Goal: Task Accomplishment & Management: Complete application form

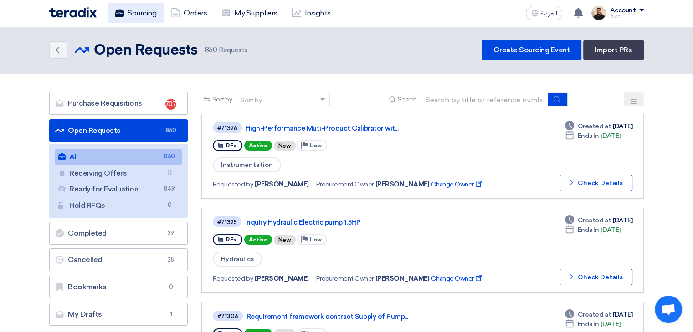
click at [144, 17] on link "Sourcing" at bounding box center [135, 13] width 56 height 20
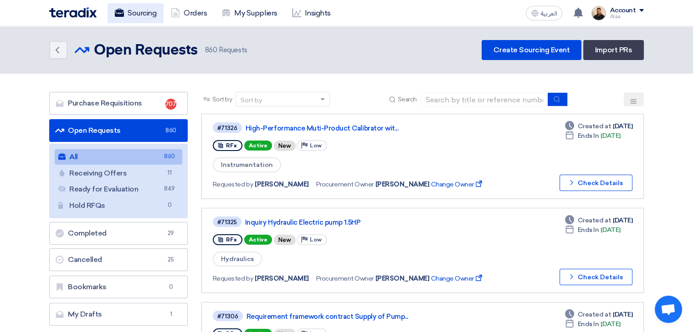
click at [144, 17] on link "Sourcing" at bounding box center [135, 13] width 56 height 20
click at [446, 99] on input at bounding box center [483, 100] width 127 height 14
paste input "6000021921"
type input "6000021921"
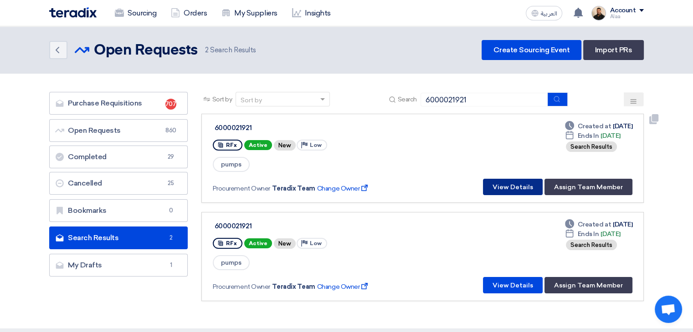
click at [505, 189] on button "View Details" at bounding box center [513, 187] width 60 height 16
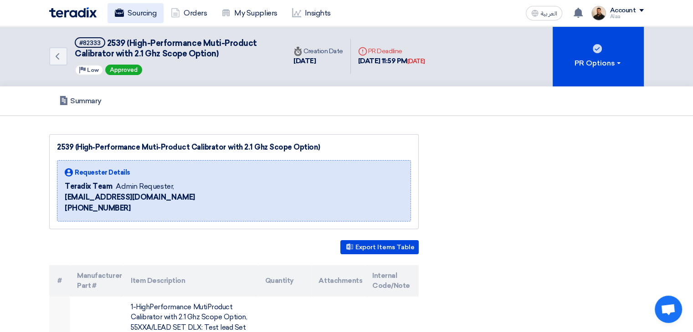
click at [149, 12] on link "Sourcing" at bounding box center [135, 13] width 56 height 20
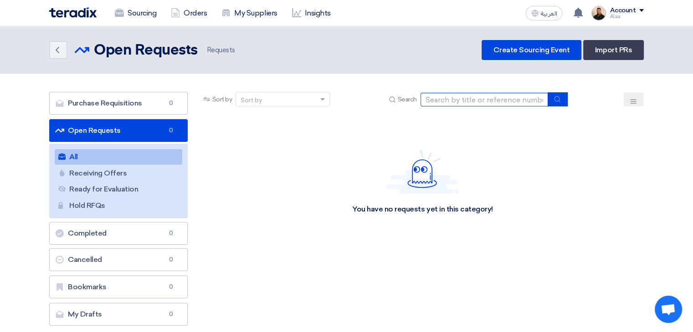
click at [451, 102] on input at bounding box center [483, 100] width 127 height 14
paste input "6000021921"
type input "6000021921"
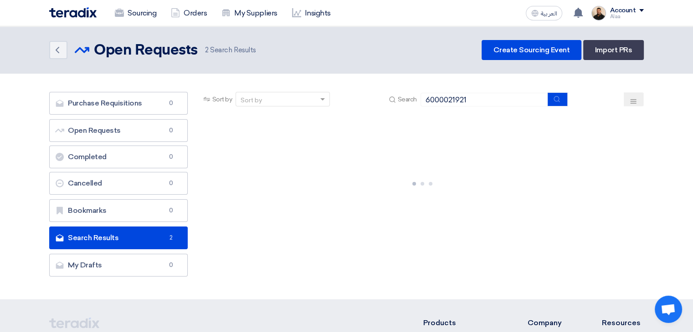
click at [136, 2] on div "Sourcing Orders My Suppliers Insights العربية ع You have a new offer for '60000…" at bounding box center [346, 13] width 608 height 26
click at [140, 15] on link "Sourcing" at bounding box center [135, 13] width 56 height 20
click at [151, 16] on link "Sourcing" at bounding box center [135, 13] width 56 height 20
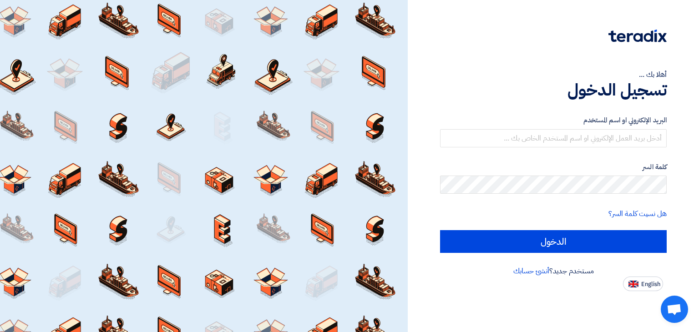
click at [489, 84] on h1 "تسجيل الدخول" at bounding box center [553, 90] width 227 height 20
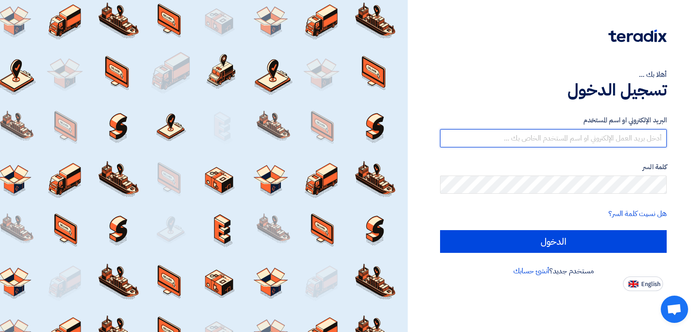
click at [512, 142] on input "text" at bounding box center [553, 138] width 227 height 18
type input "alaa.nageh@obeikan.com.sa"
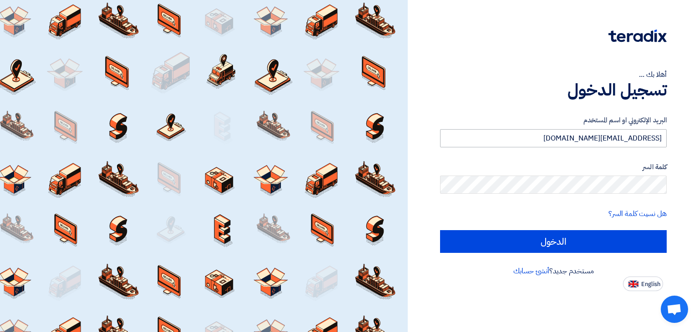
click at [440, 230] on input "الدخول" at bounding box center [553, 241] width 227 height 23
type input "Sign in"
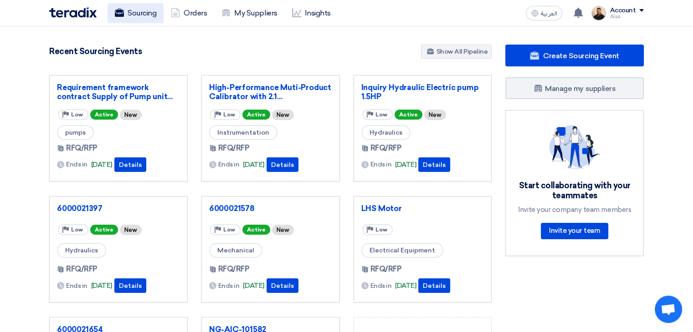
click at [143, 11] on link "Sourcing" at bounding box center [135, 13] width 56 height 20
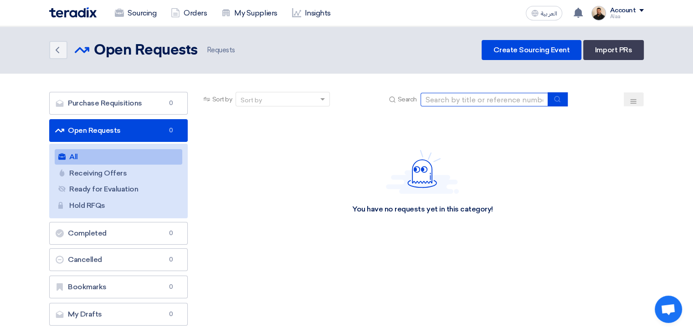
click at [483, 101] on input at bounding box center [483, 100] width 127 height 14
paste input "6000021921"
type input "6000021921"
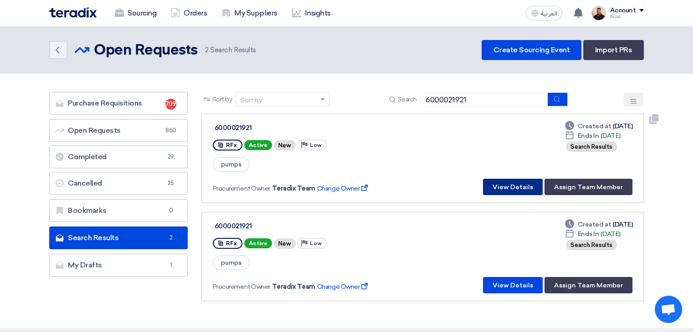
click at [528, 187] on button "View Details" at bounding box center [513, 187] width 60 height 16
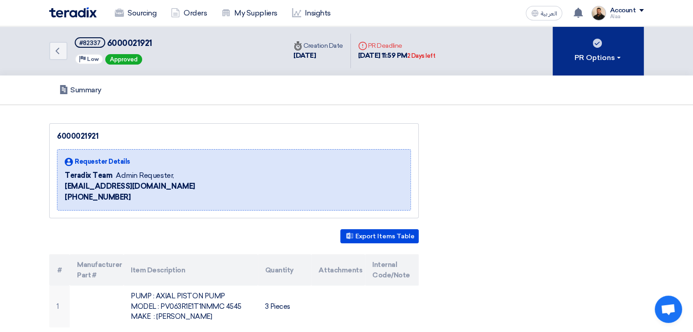
click at [588, 56] on div "PR Options" at bounding box center [598, 57] width 48 height 11
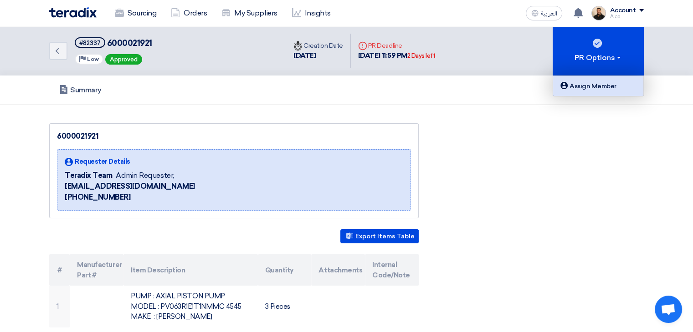
click at [591, 84] on div "Assign Member" at bounding box center [597, 86] width 79 height 11
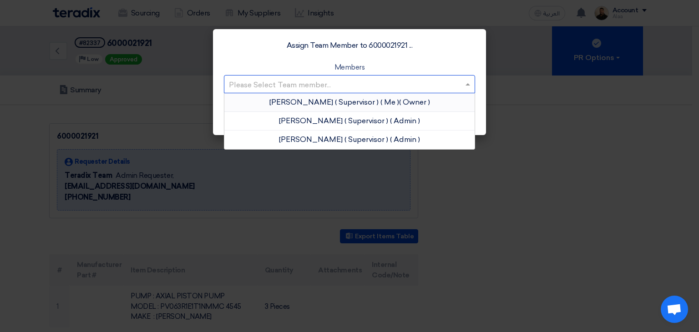
click at [419, 89] on input "text" at bounding box center [345, 84] width 232 height 15
click at [380, 107] on div "[PERSON_NAME] ( Supervisor ) ( Me ) ( Owner )" at bounding box center [349, 102] width 250 height 19
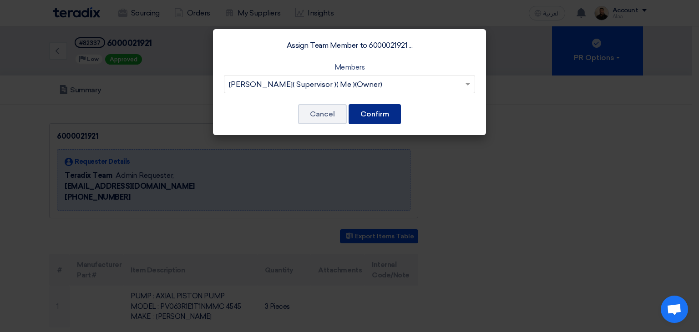
click at [369, 119] on button "Confirm" at bounding box center [375, 114] width 52 height 20
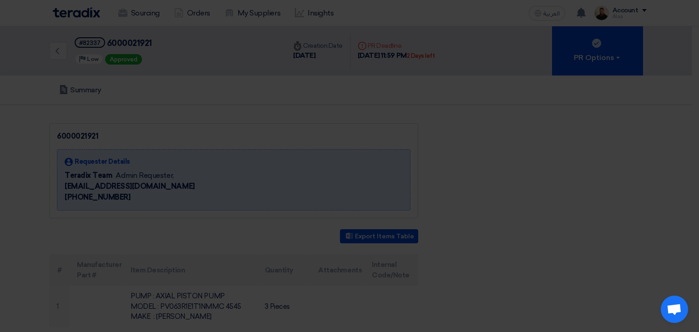
click at [370, 112] on div "Assign Team Member to 6000021921 ... Members Please Select Team member... [PERS…" at bounding box center [349, 59] width 273 height 106
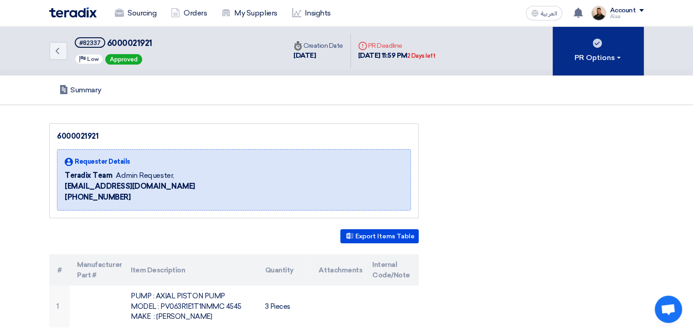
click at [592, 58] on div "PR Options" at bounding box center [598, 57] width 48 height 11
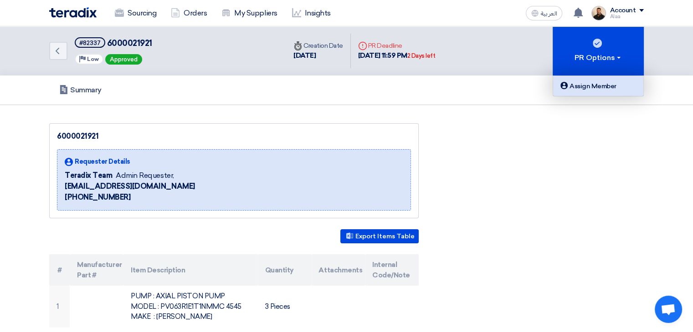
click at [594, 90] on div "Assign Member" at bounding box center [597, 86] width 79 height 11
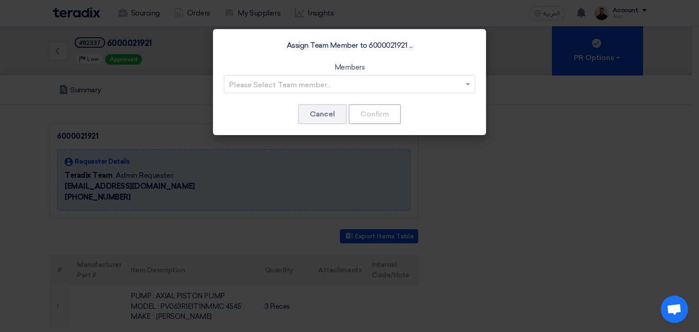
click at [437, 92] on input "text" at bounding box center [345, 84] width 232 height 15
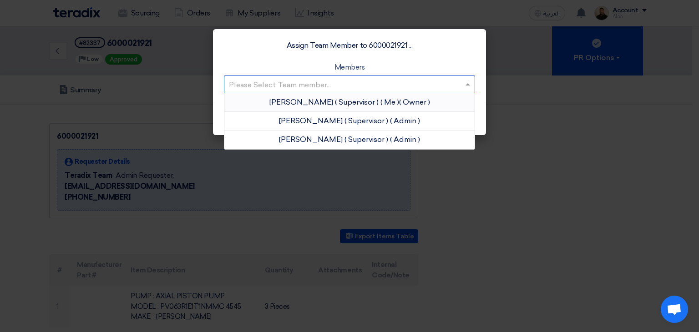
click at [426, 100] on div "[PERSON_NAME] ( Supervisor ) ( Me ) ( Owner )" at bounding box center [349, 102] width 250 height 19
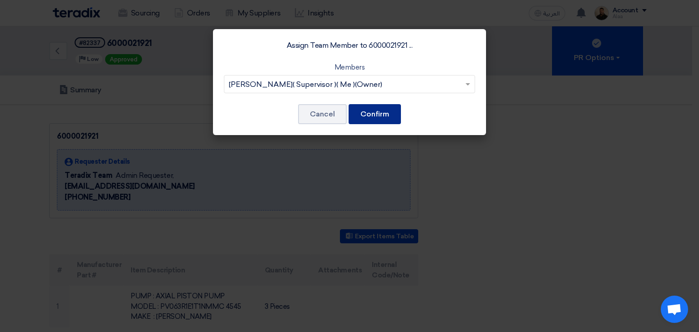
click at [368, 112] on button "Confirm" at bounding box center [375, 114] width 52 height 20
click at [374, 117] on button "Confirm" at bounding box center [375, 114] width 52 height 20
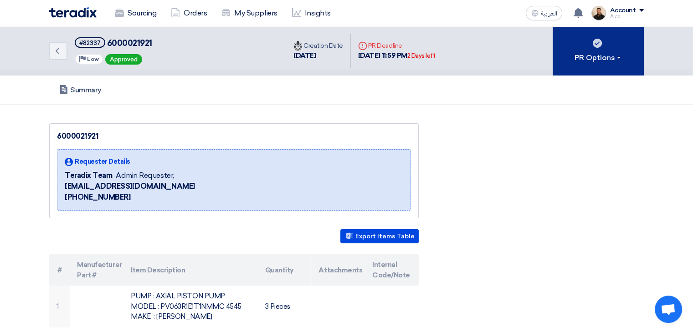
click at [568, 41] on button "PR Options" at bounding box center [597, 50] width 91 height 49
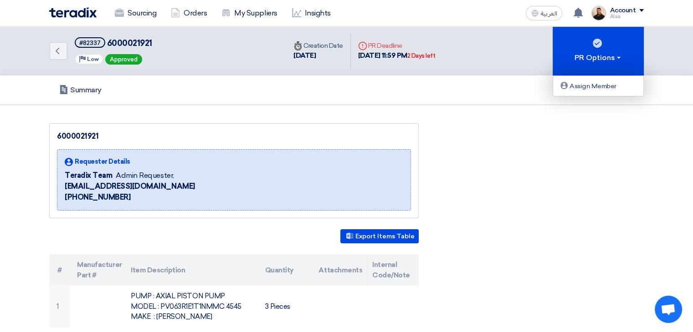
drag, startPoint x: 599, startPoint y: 137, endPoint x: 632, endPoint y: 135, distance: 32.4
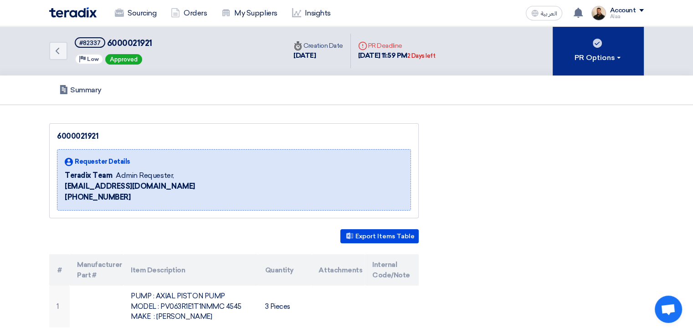
click at [610, 66] on button "PR Options" at bounding box center [597, 50] width 91 height 49
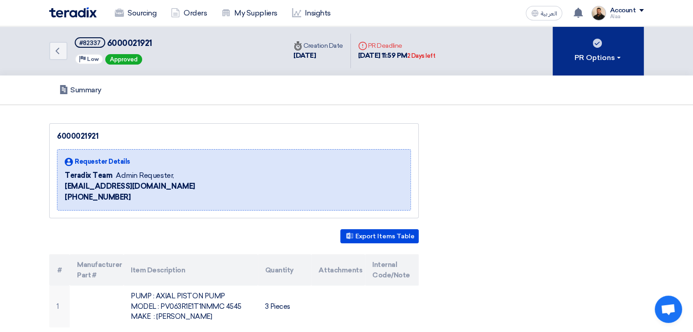
click at [627, 61] on button "PR Options" at bounding box center [597, 50] width 91 height 49
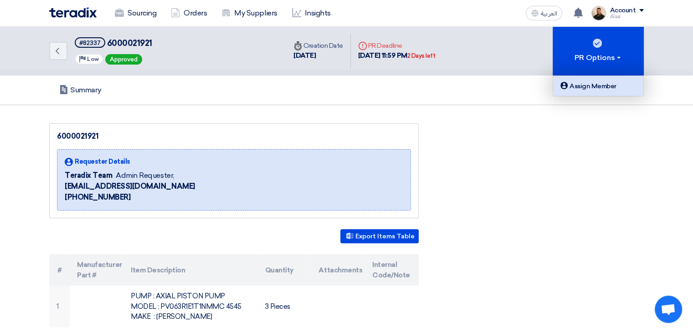
click at [614, 88] on div "Assign Member" at bounding box center [597, 86] width 79 height 11
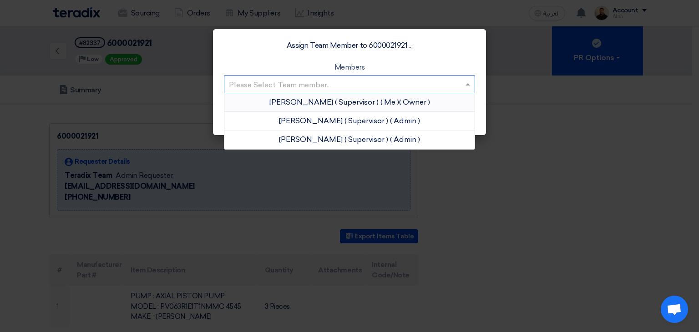
click at [357, 88] on input "text" at bounding box center [345, 84] width 232 height 15
click at [353, 99] on span "( Supervisor )" at bounding box center [357, 102] width 44 height 9
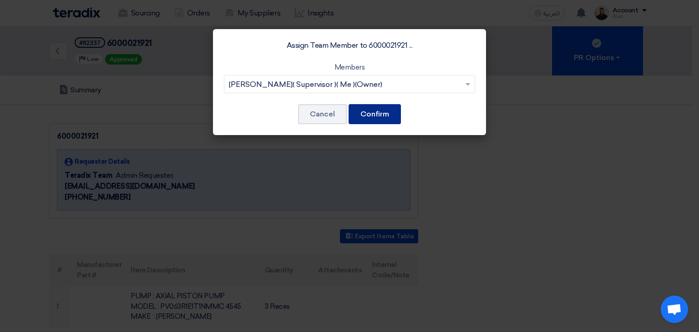
click at [368, 112] on button "Confirm" at bounding box center [375, 114] width 52 height 20
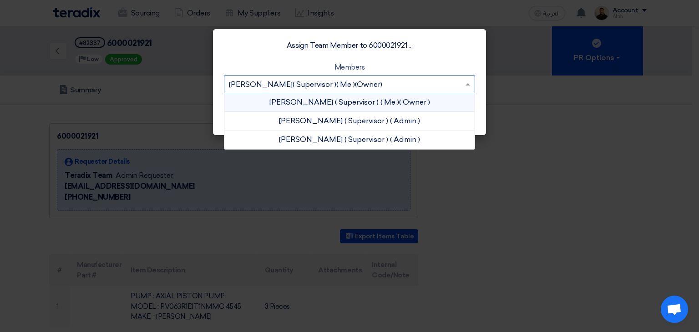
click at [421, 76] on div "Please Select Team member... [PERSON_NAME] ( Supervisor ) ( Me ) ( Owner )" at bounding box center [349, 84] width 251 height 18
click at [403, 108] on div "[PERSON_NAME] ( Supervisor ) ( Me ) ( Owner )" at bounding box center [349, 102] width 250 height 19
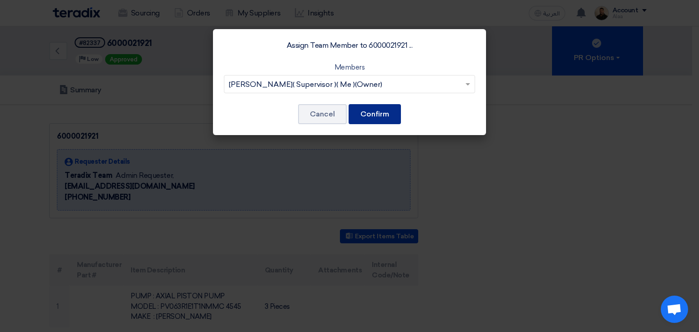
click at [393, 117] on button "Confirm" at bounding box center [375, 114] width 52 height 20
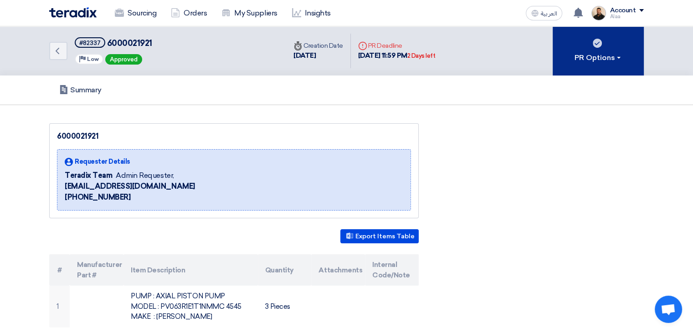
drag, startPoint x: 608, startPoint y: 42, endPoint x: 605, endPoint y: 48, distance: 6.7
click at [608, 42] on button "PR Options" at bounding box center [597, 50] width 91 height 49
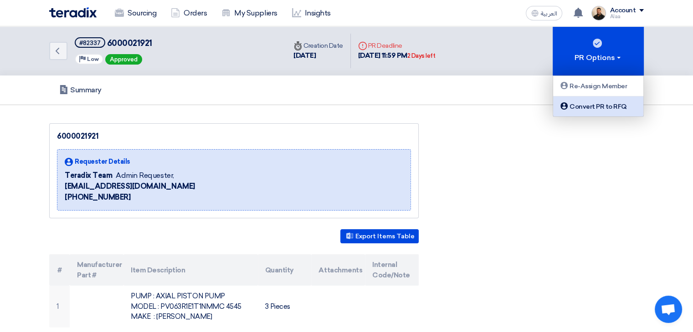
click at [592, 99] on link "Convert PR to RFQ" at bounding box center [598, 107] width 90 height 20
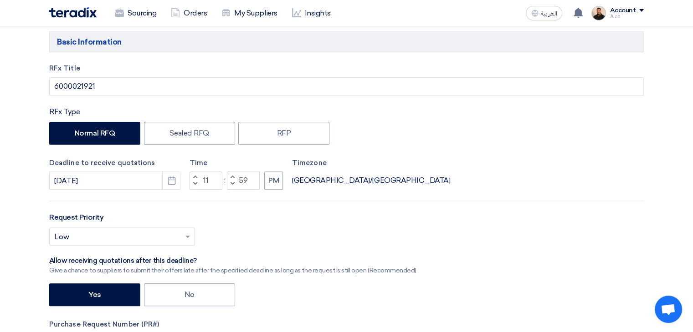
scroll to position [319, 0]
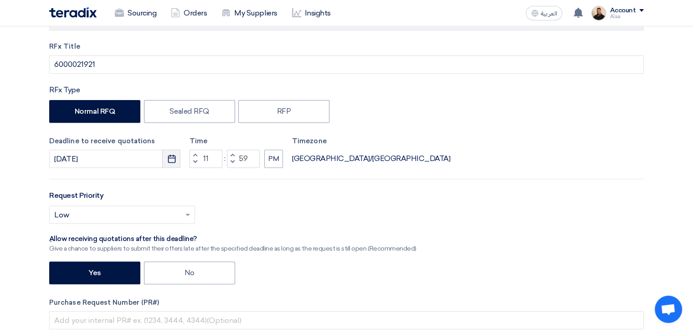
click at [173, 159] on icon "Pick a date" at bounding box center [171, 158] width 9 height 9
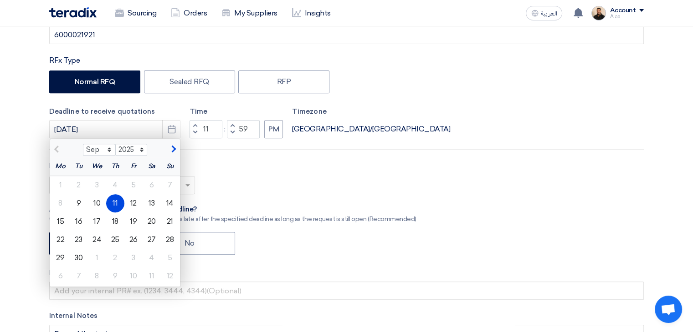
scroll to position [364, 0]
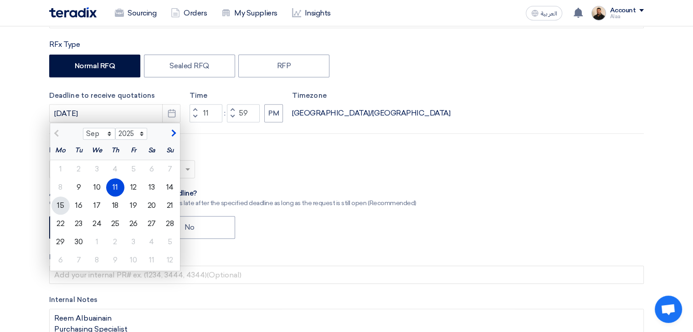
click at [55, 203] on div "15" at bounding box center [60, 206] width 18 height 18
type input "[DATE]"
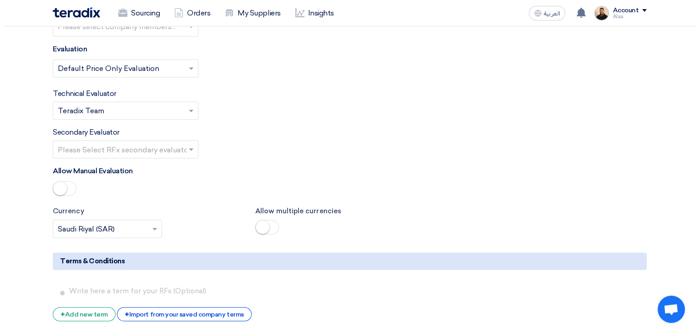
scroll to position [1412, 0]
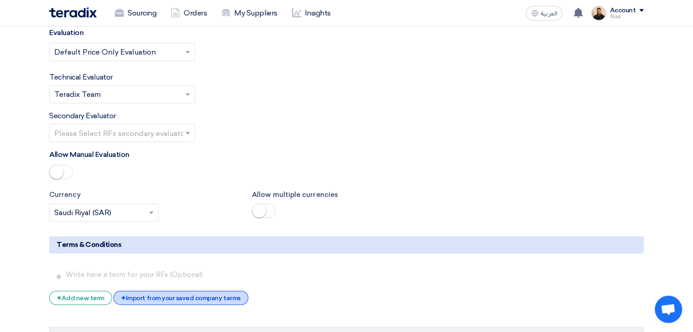
click at [222, 291] on div "+ Import from your saved company terms" at bounding box center [180, 298] width 134 height 14
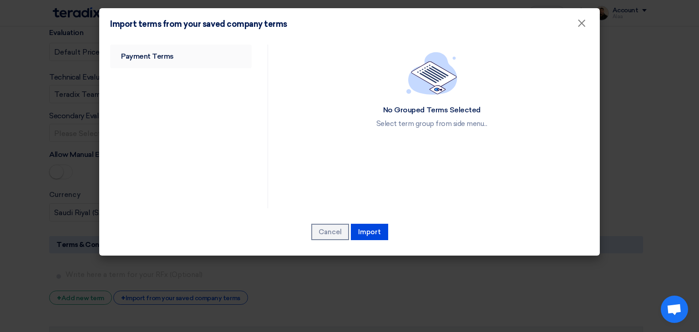
click at [183, 59] on link "Payment Terms" at bounding box center [181, 57] width 142 height 24
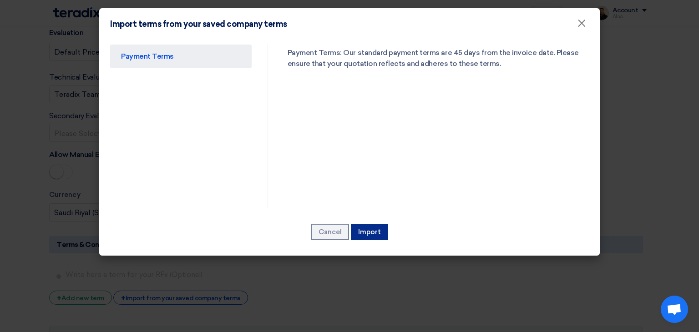
click at [372, 232] on button "Import" at bounding box center [369, 232] width 37 height 16
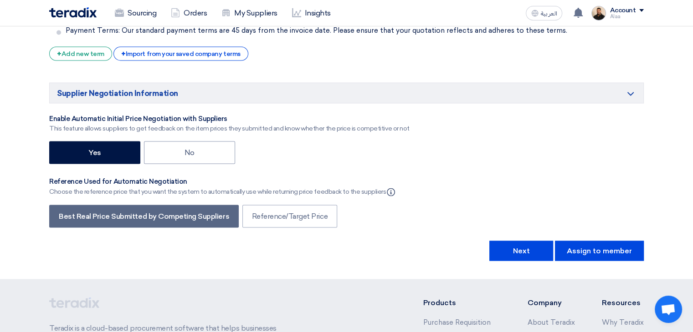
scroll to position [1685, 0]
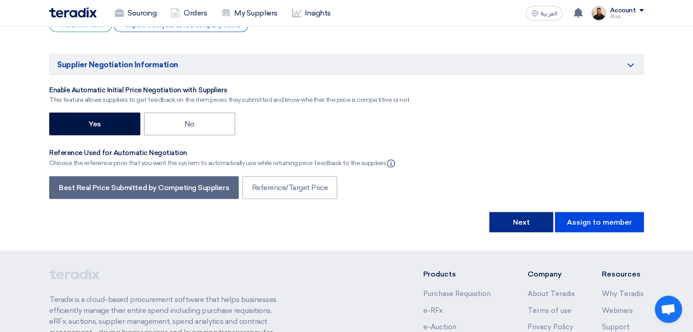
click at [503, 212] on button "Next" at bounding box center [521, 222] width 64 height 20
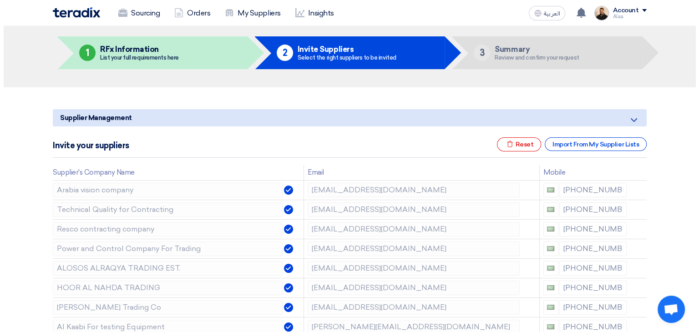
scroll to position [46, 0]
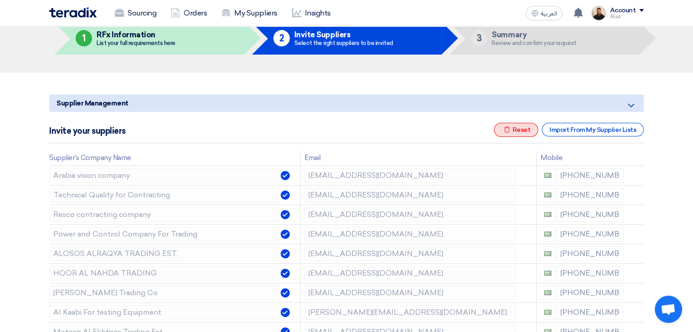
click at [508, 127] on icon "Excel file" at bounding box center [506, 129] width 7 height 7
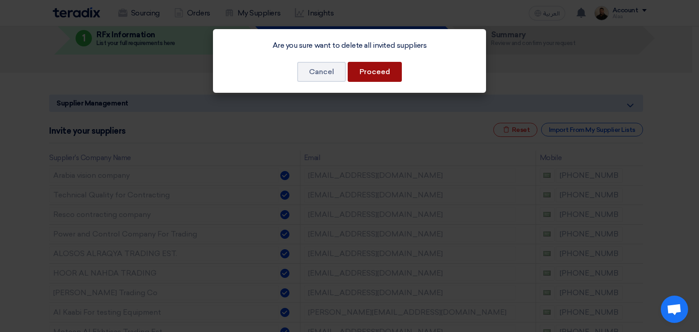
click at [384, 71] on button "Proceed" at bounding box center [375, 72] width 54 height 20
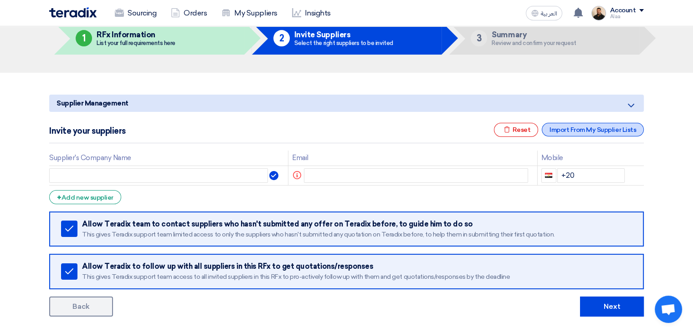
click at [565, 132] on div "Import From My Supplier Lists" at bounding box center [592, 130] width 102 height 14
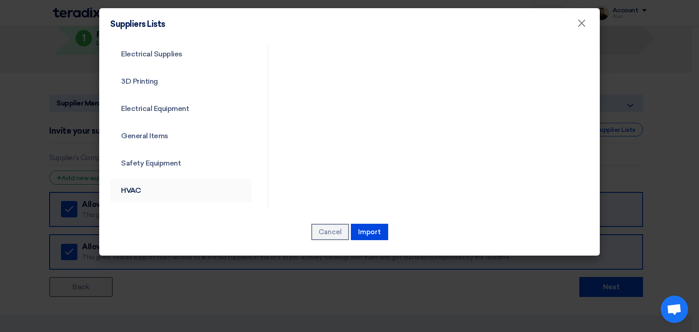
scroll to position [328, 0]
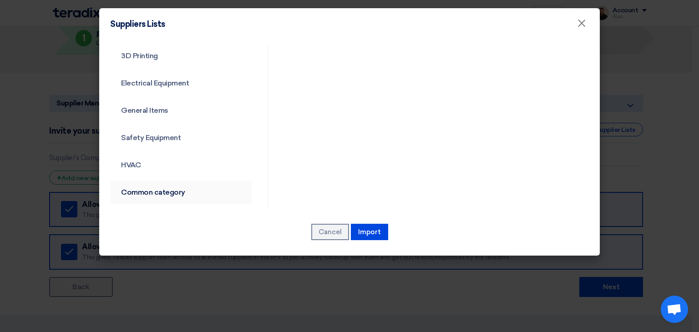
click at [151, 192] on link "Common category" at bounding box center [181, 193] width 142 height 24
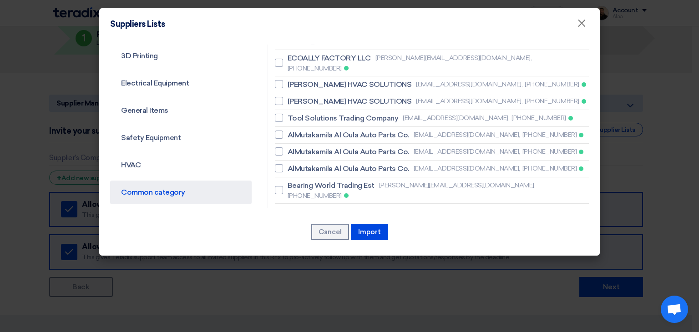
click at [163, 195] on link "Common category" at bounding box center [181, 193] width 142 height 24
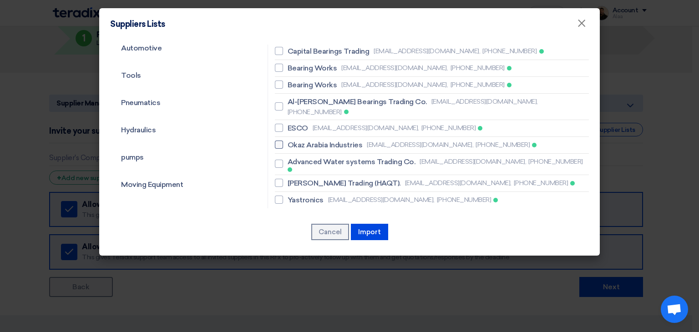
scroll to position [91, 0]
click at [296, 122] on span "ESCO" at bounding box center [298, 127] width 20 height 11
click at [294, 124] on input "ESCO [EMAIL_ADDRESS][DOMAIN_NAME], [PHONE_NUMBER]" at bounding box center [291, 127] width 6 height 6
checkbox input "true"
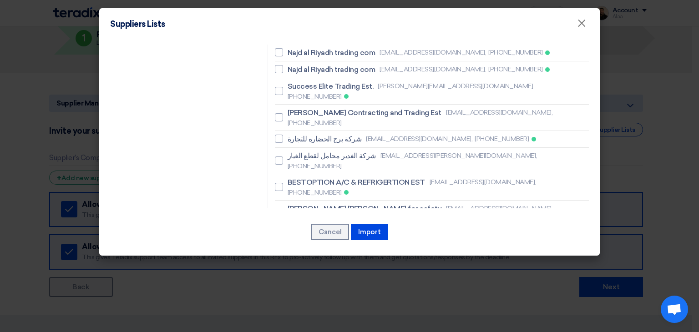
scroll to position [776, 0]
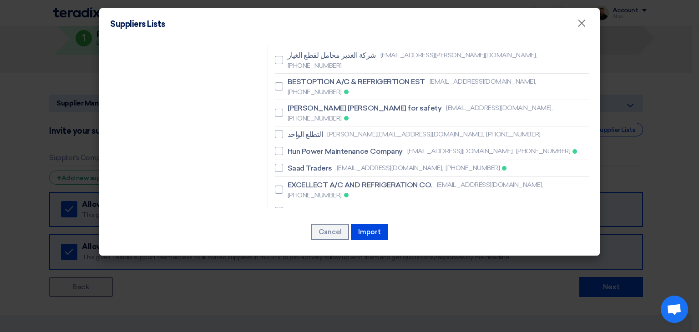
click at [320, 257] on span "Resco contracting company" at bounding box center [336, 262] width 96 height 11
click at [294, 259] on input "Resco contracting company [EMAIL_ADDRESS][DOMAIN_NAME], [PHONE_NUMBER]" at bounding box center [291, 262] width 6 height 6
checkbox input "true"
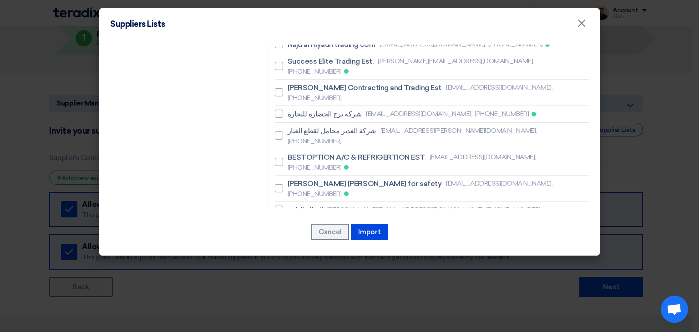
scroll to position [685, 0]
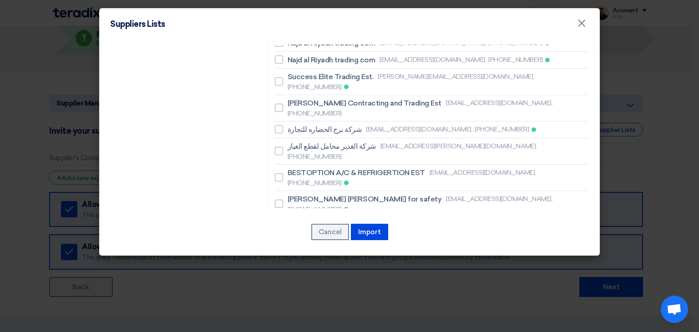
click at [306, 254] on span "Saad Traders" at bounding box center [310, 259] width 45 height 11
click at [294, 256] on input "Saad Traders [EMAIL_ADDRESS][DOMAIN_NAME], [PHONE_NUMBER]" at bounding box center [291, 259] width 6 height 6
checkbox input "true"
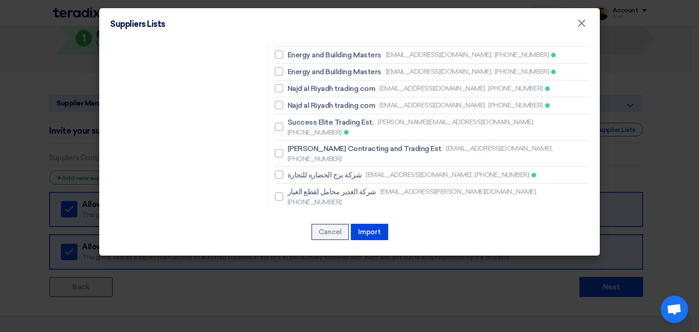
click at [315, 213] on span "BESTOPTION A/C & REFRIGERTION EST" at bounding box center [357, 218] width 138 height 11
click at [294, 220] on input "BESTOPTION A/C & REFRIGERTION EST [EMAIL_ADDRESS][DOMAIN_NAME], [PHONE_NUMBER]" at bounding box center [291, 223] width 6 height 6
checkbox input "true"
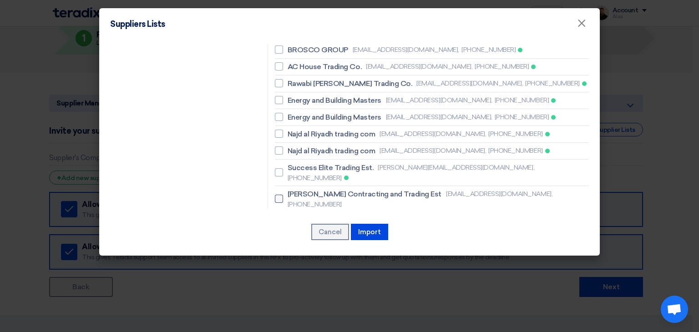
scroll to position [548, 0]
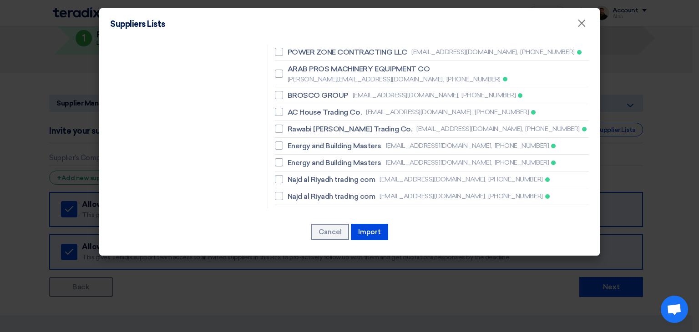
click at [313, 208] on span "Success Elite Trading Est." at bounding box center [331, 213] width 86 height 11
click at [294, 215] on input "Success Elite Trading Est. [PERSON_NAME][EMAIL_ADDRESS][DOMAIN_NAME], [PHONE_NU…" at bounding box center [291, 218] width 6 height 6
checkbox input "true"
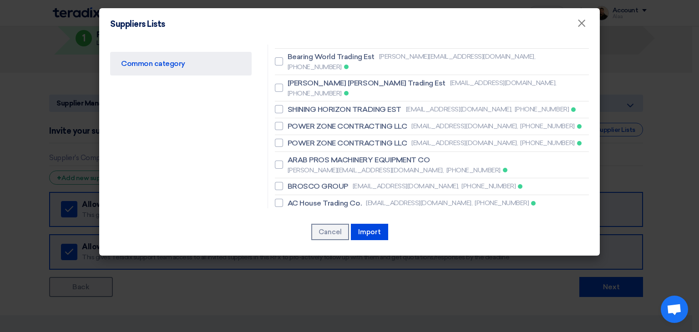
scroll to position [412, 0]
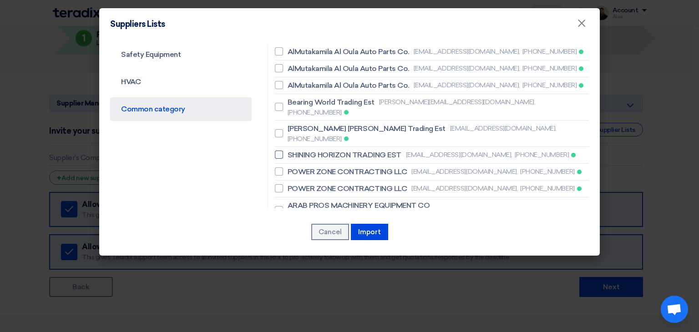
click at [315, 150] on span "SHINING HORIZON TRADING EST" at bounding box center [345, 155] width 114 height 11
click at [294, 152] on input "SHINING HORIZON TRADING EST [EMAIL_ADDRESS][DOMAIN_NAME], [PHONE_NUMBER]" at bounding box center [291, 155] width 6 height 6
checkbox input "true"
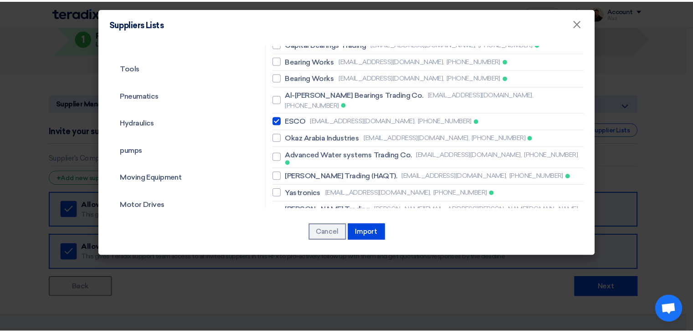
scroll to position [184, 0]
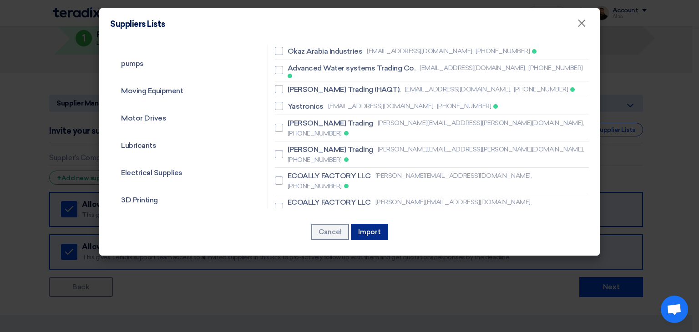
click at [364, 228] on button "Import" at bounding box center [369, 232] width 37 height 16
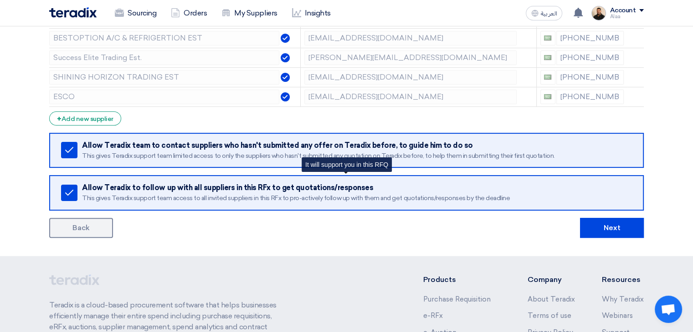
scroll to position [228, 0]
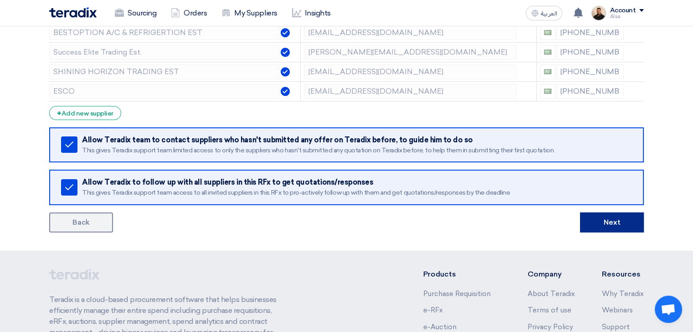
click at [602, 219] on button "Next" at bounding box center [612, 223] width 64 height 20
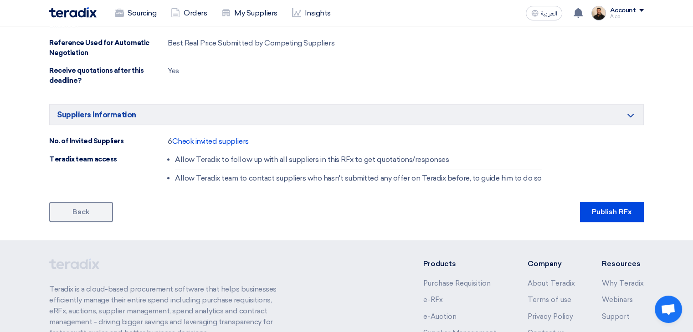
scroll to position [546, 0]
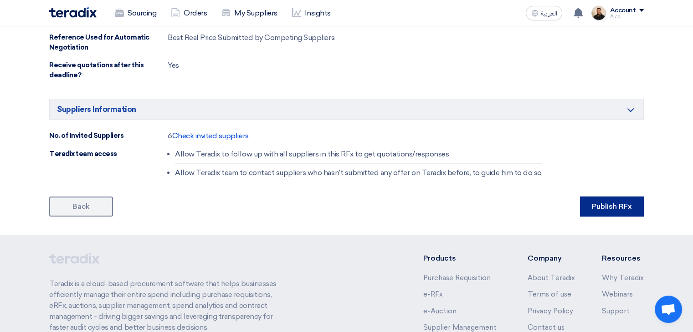
click at [617, 201] on button "Publish RFx" at bounding box center [612, 207] width 64 height 20
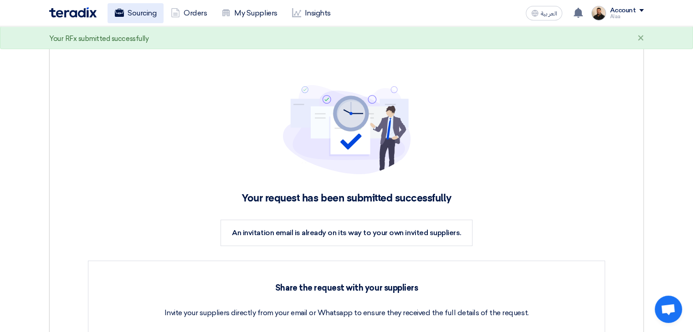
click at [152, 14] on link "Sourcing" at bounding box center [135, 13] width 56 height 20
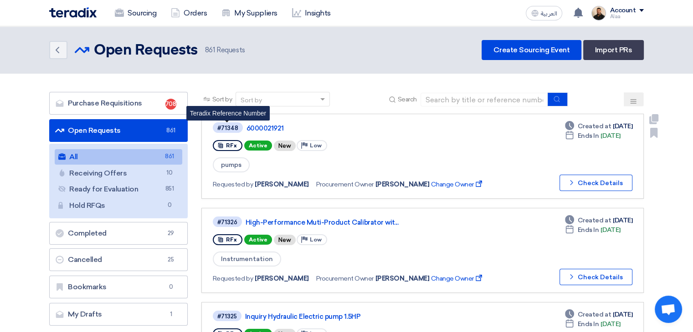
click at [226, 127] on div "#71348" at bounding box center [227, 128] width 21 height 6
copy div "71348"
click at [229, 163] on span "pumps" at bounding box center [231, 165] width 37 height 15
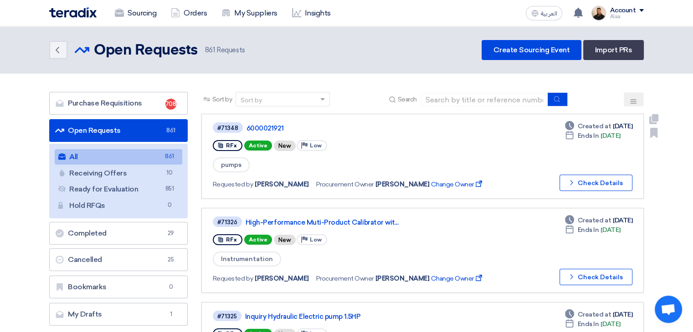
copy span "pumps"
